Goal: Task Accomplishment & Management: Use online tool/utility

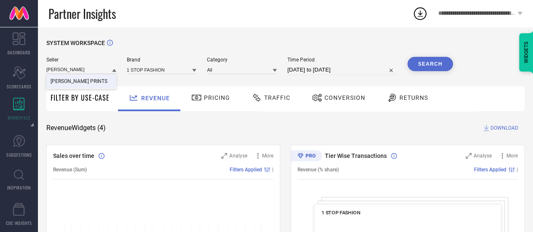
type input "[PERSON_NAME]"
click at [91, 78] on div "[PERSON_NAME] PRINTS" at bounding box center [81, 81] width 70 height 14
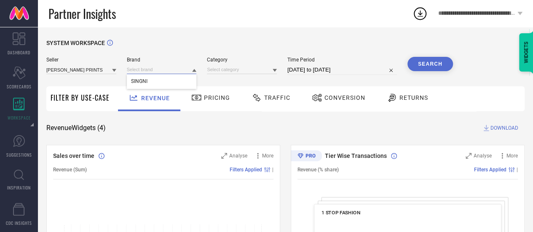
click at [133, 72] on input at bounding box center [162, 69] width 70 height 9
click at [147, 72] on input at bounding box center [162, 69] width 70 height 9
drag, startPoint x: 160, startPoint y: 79, endPoint x: 227, endPoint y: 66, distance: 67.4
click at [227, 66] on div "Seller [PERSON_NAME] PRINTS Brand SINGNI Category Time Period [DATE] to [DATE] …" at bounding box center [249, 66] width 406 height 18
click at [165, 74] on input at bounding box center [162, 69] width 70 height 9
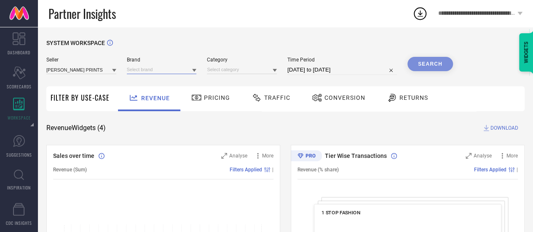
click at [161, 70] on input at bounding box center [162, 69] width 70 height 9
click at [160, 81] on div "SINGNI" at bounding box center [162, 81] width 70 height 14
click at [224, 73] on input at bounding box center [242, 69] width 70 height 9
click at [236, 74] on input at bounding box center [242, 69] width 70 height 9
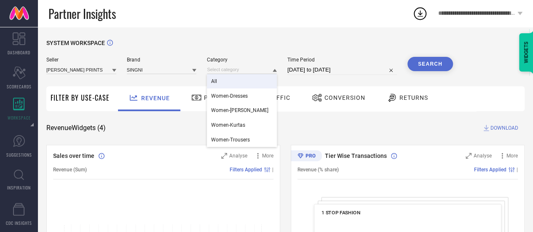
click at [236, 78] on div "All" at bounding box center [242, 81] width 70 height 14
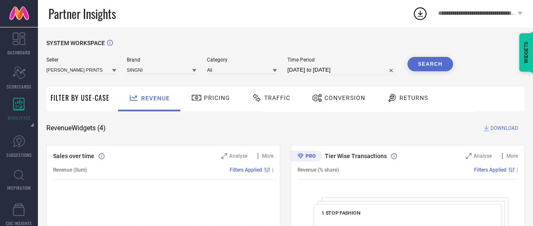
select select "7"
select select "2025"
select select "8"
select select "2025"
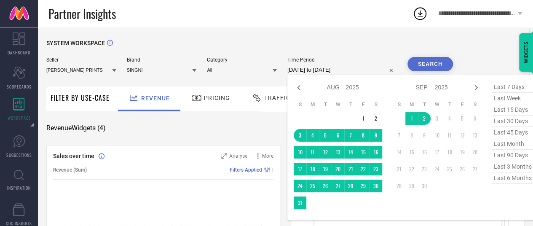
click at [308, 66] on input "[DATE] to [DATE]" at bounding box center [341, 70] width 109 height 10
click at [517, 133] on span "last 45 days" at bounding box center [512, 132] width 42 height 11
type input "[DATE] to [DATE]"
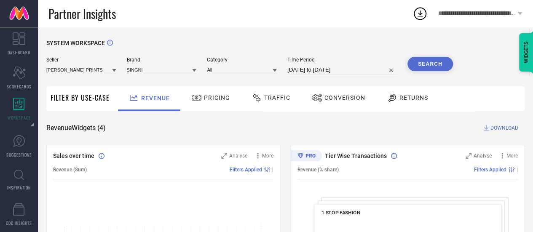
click at [439, 64] on button "Search" at bounding box center [429, 64] width 45 height 14
click at [341, 95] on span "Conversion" at bounding box center [344, 97] width 41 height 7
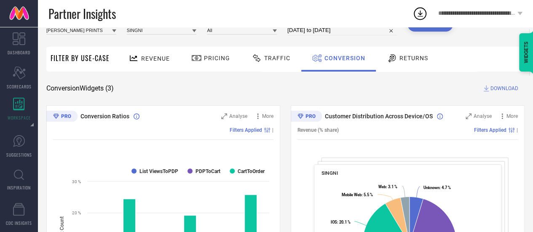
scroll to position [38, 0]
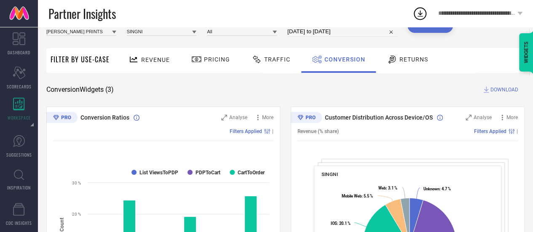
click at [501, 88] on span "DOWNLOAD" at bounding box center [504, 89] width 28 height 8
